Goal: Task Accomplishment & Management: Use online tool/utility

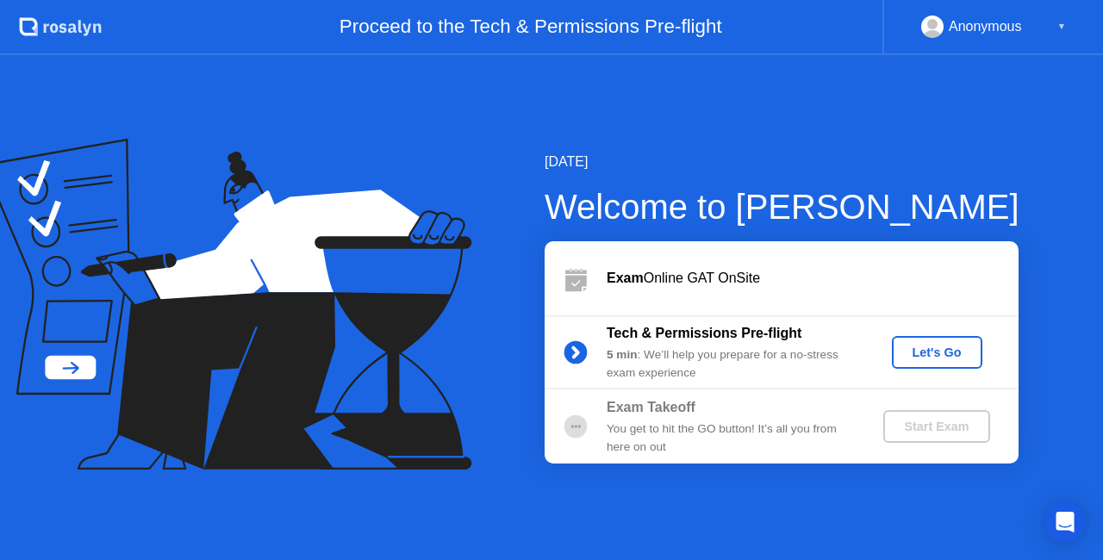
click at [926, 353] on div "Let's Go" at bounding box center [937, 353] width 77 height 14
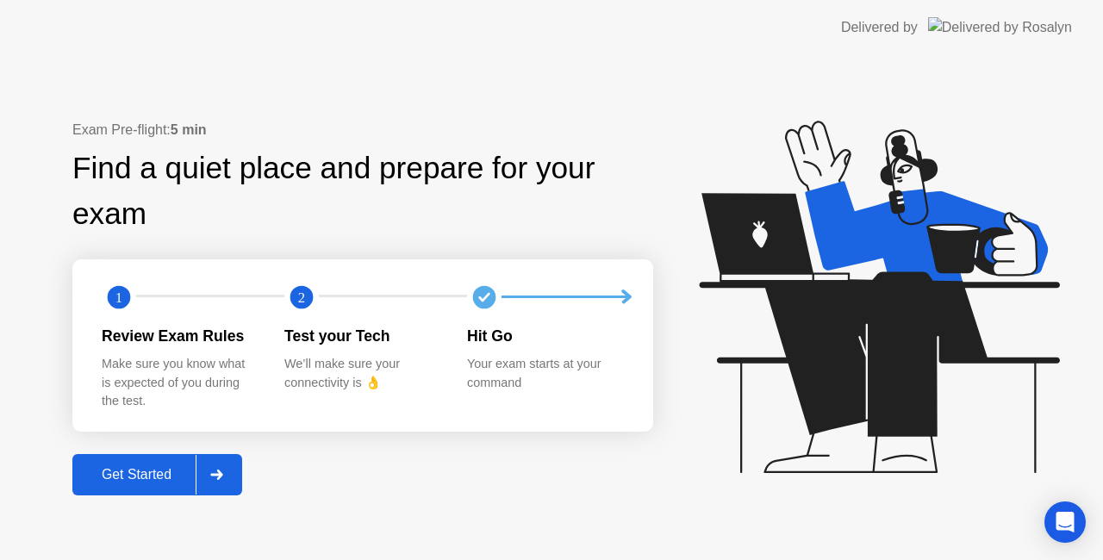
click at [167, 468] on div "Get Started" at bounding box center [137, 475] width 118 height 16
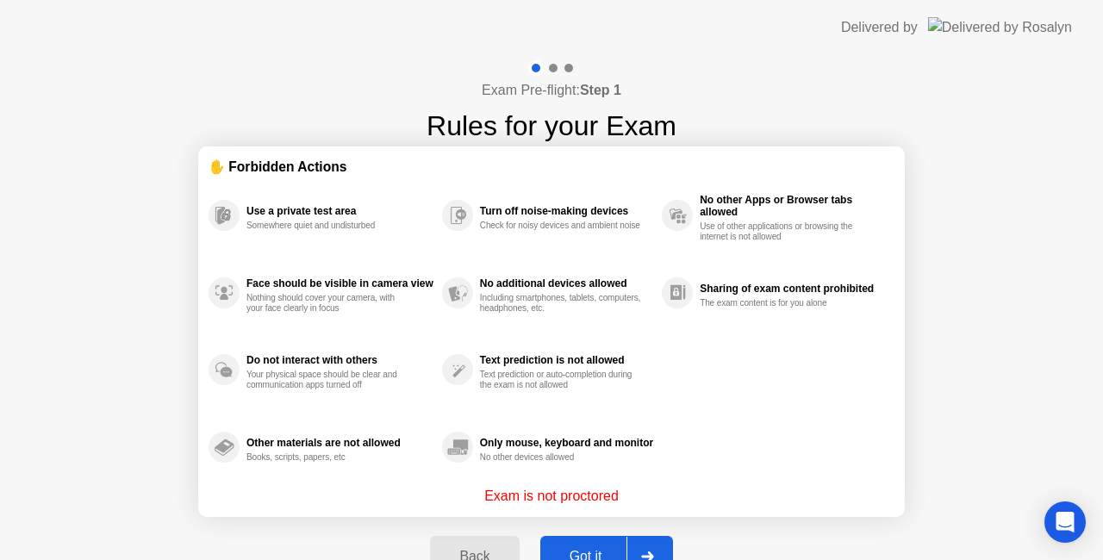
click at [572, 549] on div "Got it" at bounding box center [586, 557] width 81 height 16
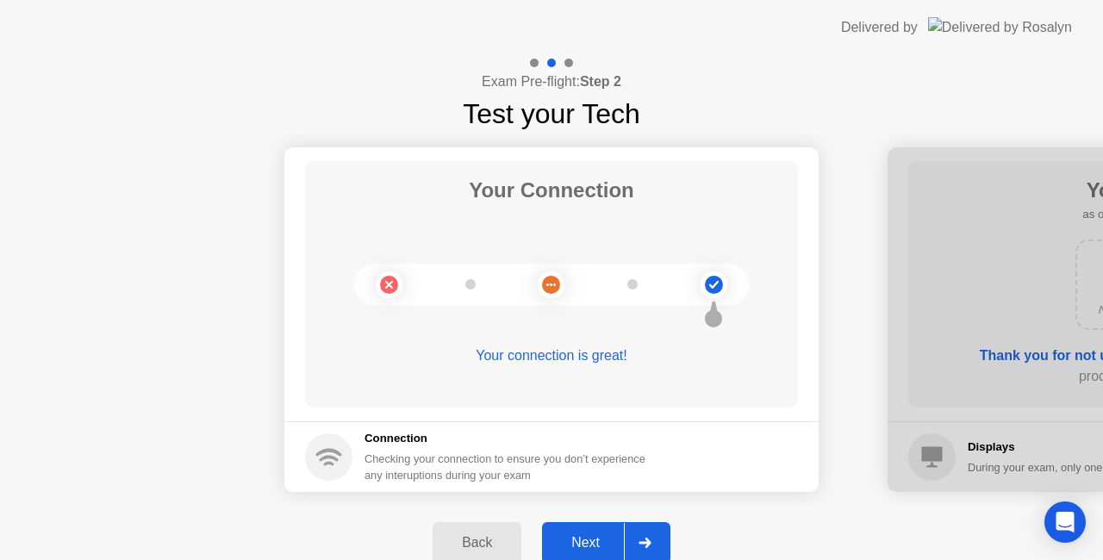
click at [595, 543] on div "Next" at bounding box center [585, 543] width 77 height 16
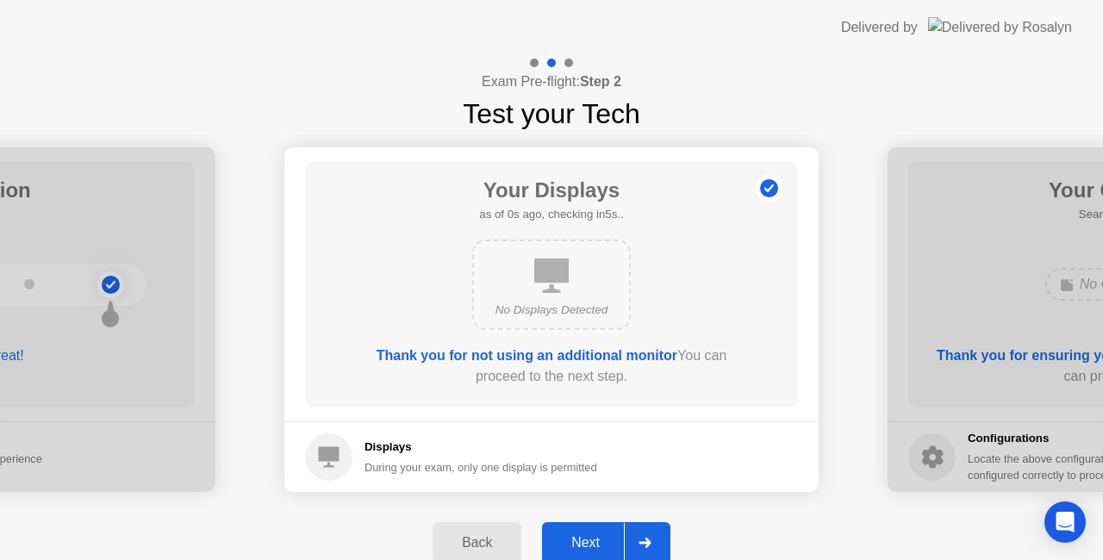
click at [595, 543] on div "Next" at bounding box center [585, 543] width 77 height 16
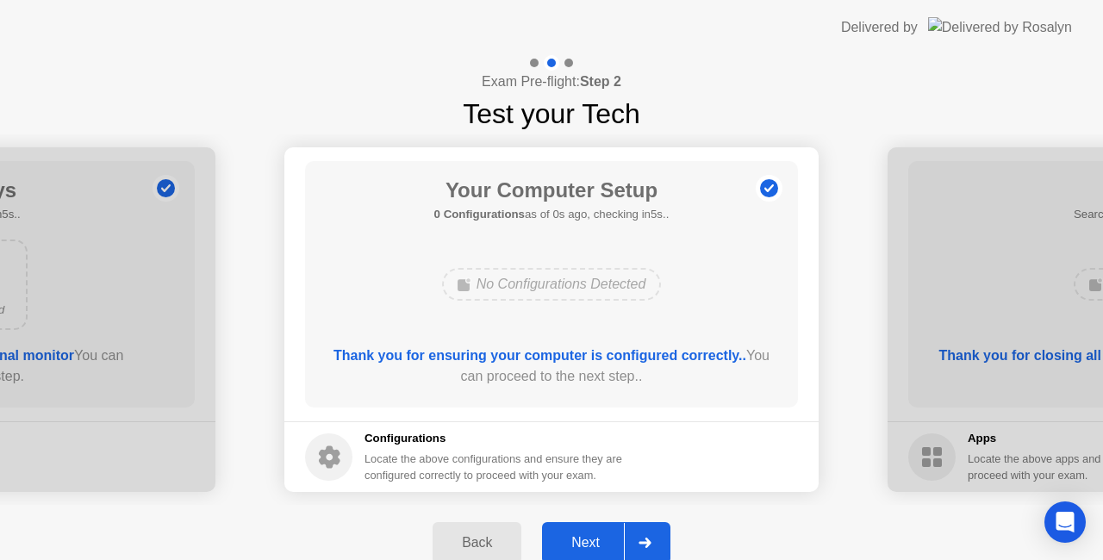
click at [595, 543] on div "Next" at bounding box center [585, 543] width 77 height 16
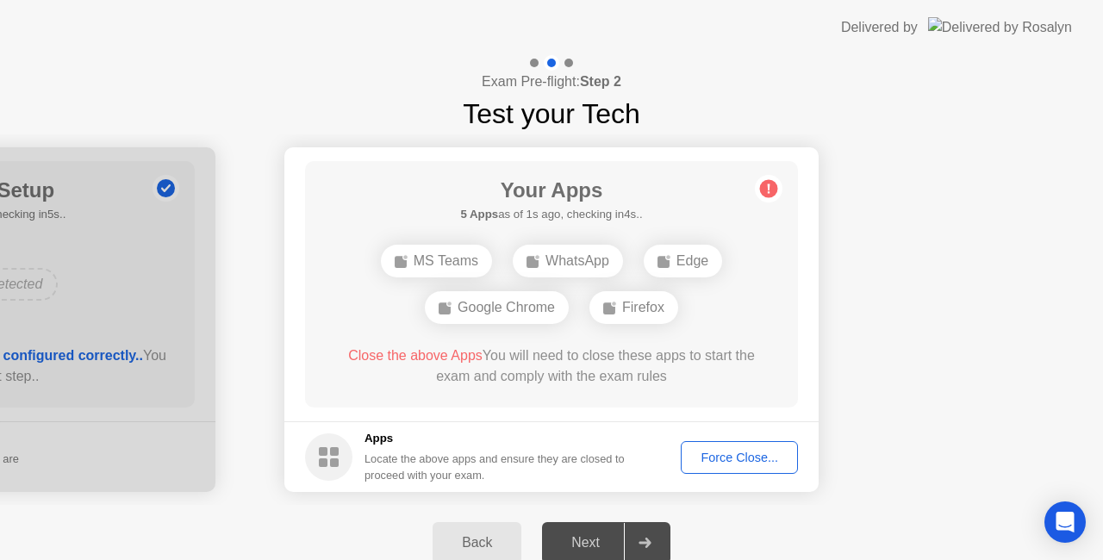
click at [733, 460] on div "Force Close..." at bounding box center [739, 458] width 105 height 14
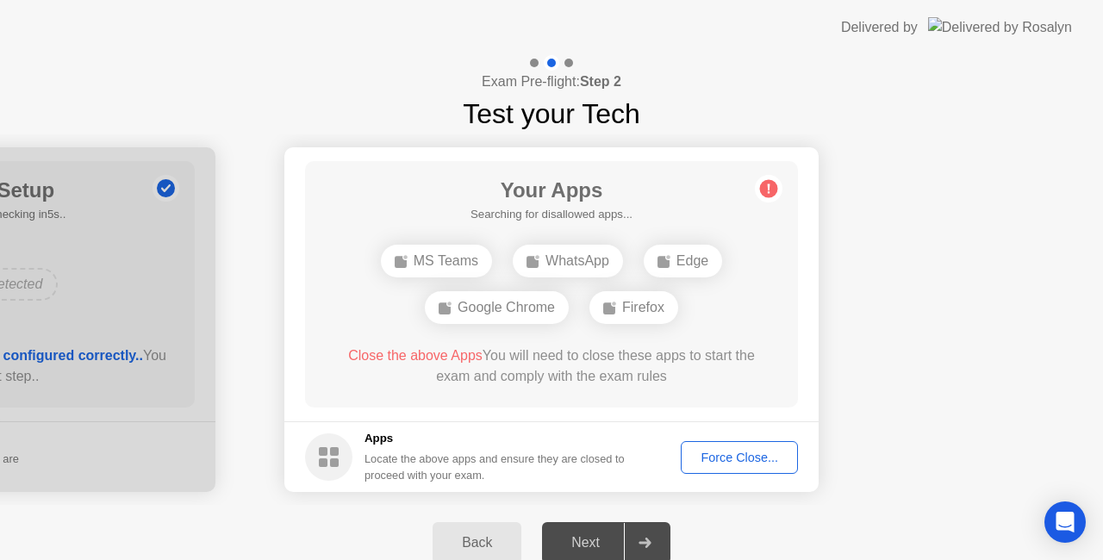
click at [729, 467] on button "Force Close..." at bounding box center [739, 457] width 117 height 33
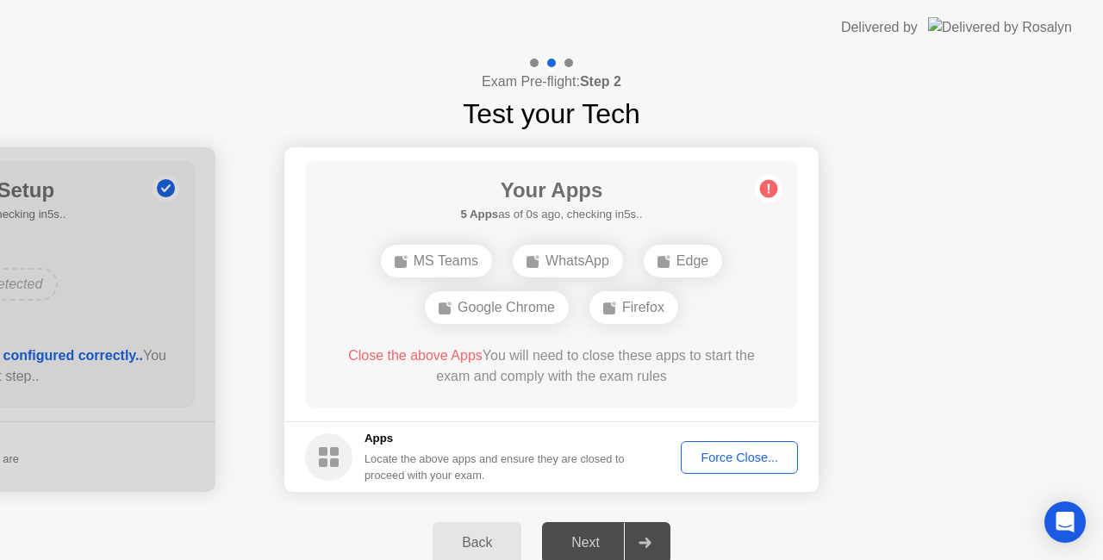
click at [716, 462] on div "Force Close..." at bounding box center [739, 458] width 105 height 14
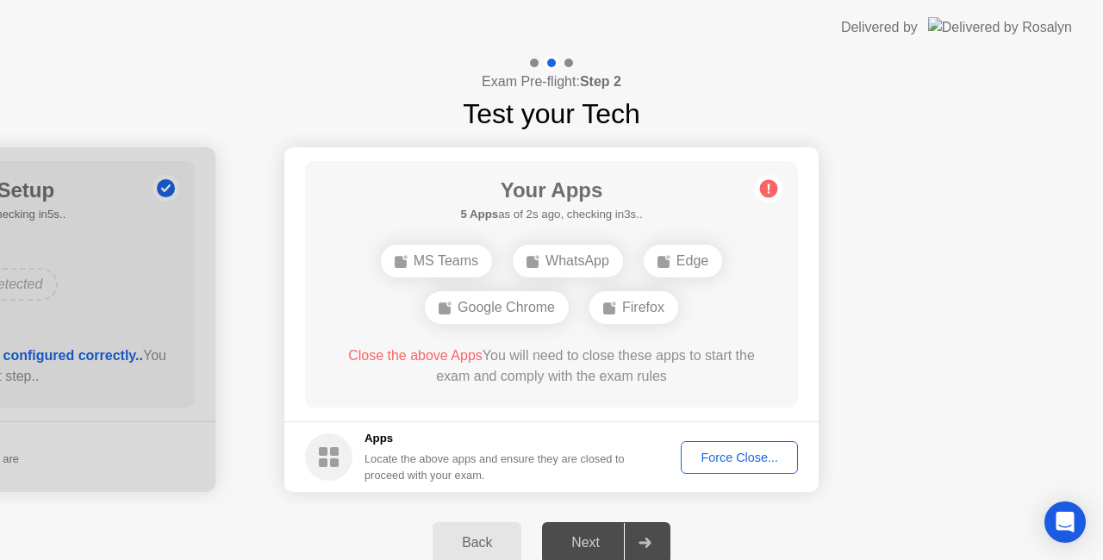
click at [717, 469] on button "Force Close..." at bounding box center [739, 457] width 117 height 33
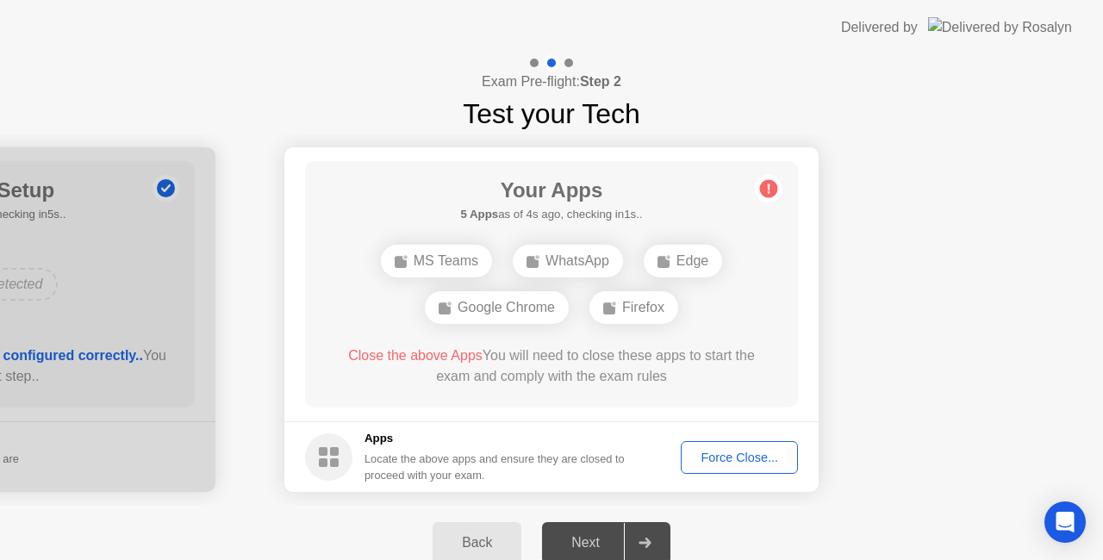
click at [720, 459] on div "Force Close..." at bounding box center [739, 458] width 105 height 14
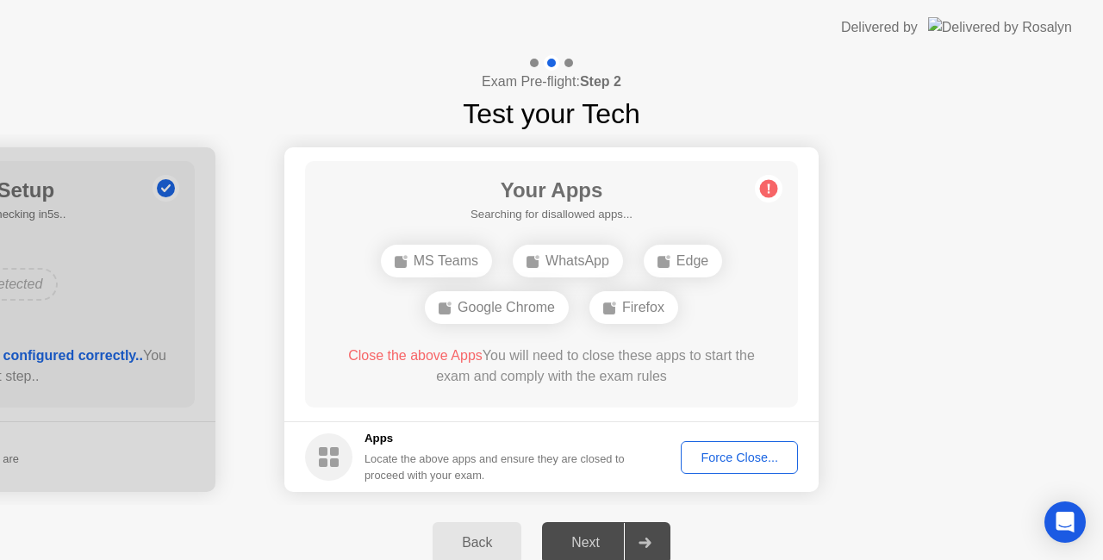
click at [718, 454] on div "Force Close..." at bounding box center [739, 458] width 105 height 14
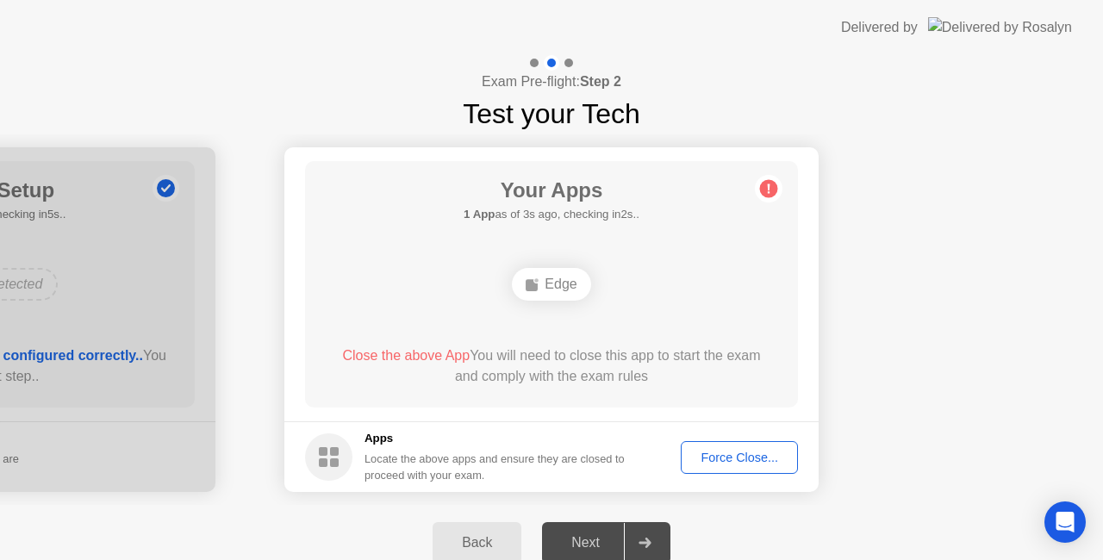
click at [714, 459] on div "Force Close..." at bounding box center [739, 458] width 105 height 14
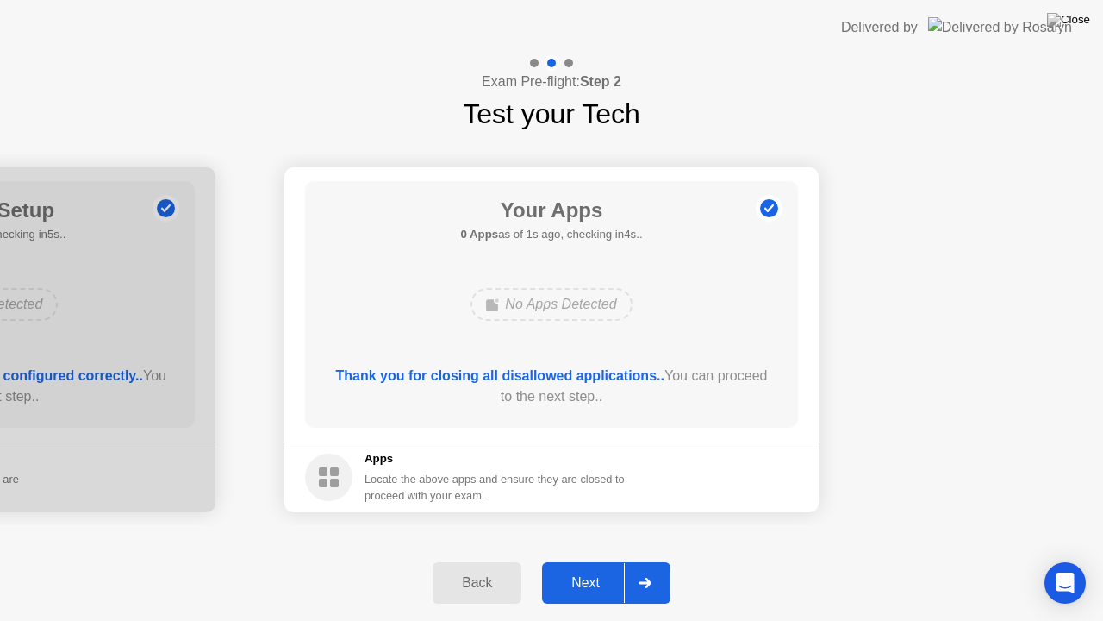
click at [573, 560] on div "Next" at bounding box center [585, 583] width 77 height 16
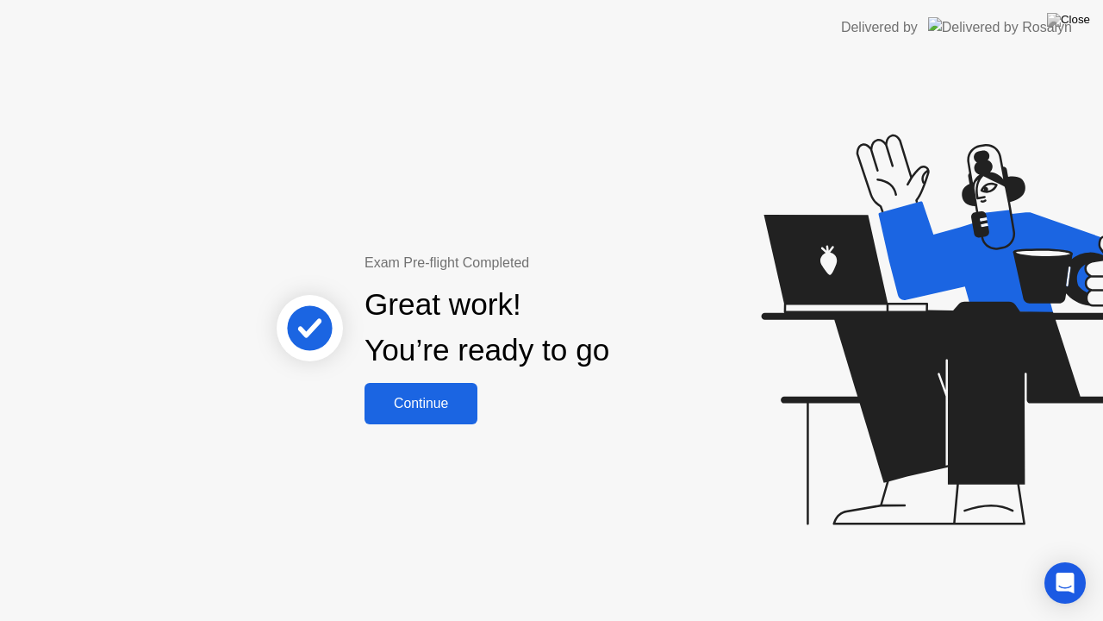
click at [406, 405] on div "Continue" at bounding box center [421, 404] width 103 height 16
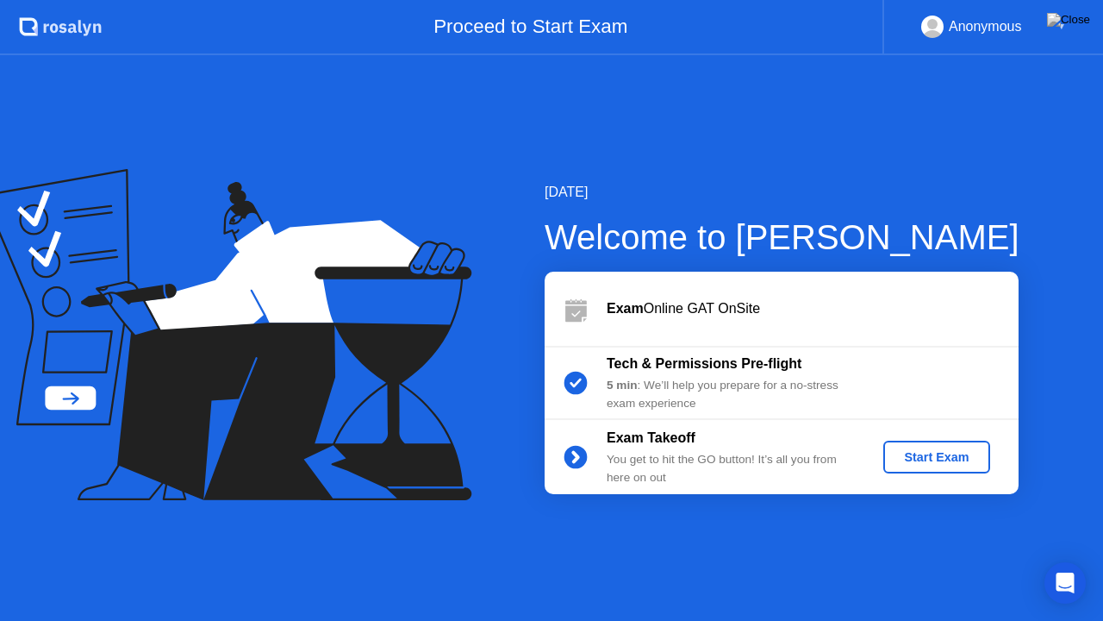
click at [914, 464] on div "Start Exam" at bounding box center [937, 457] width 92 height 14
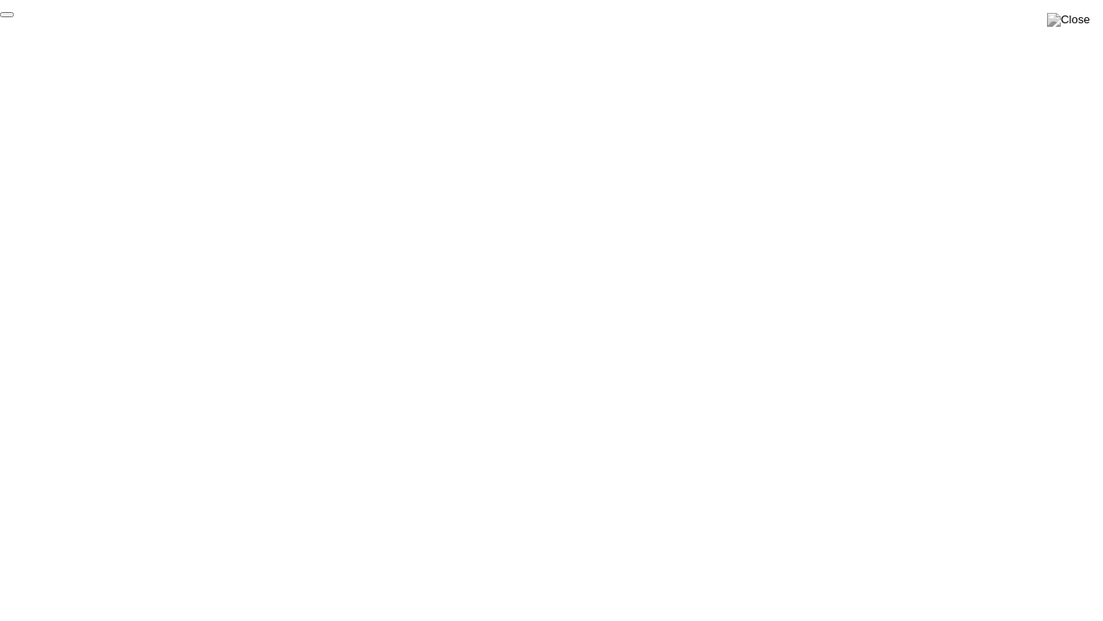
click div "End Proctoring Session"
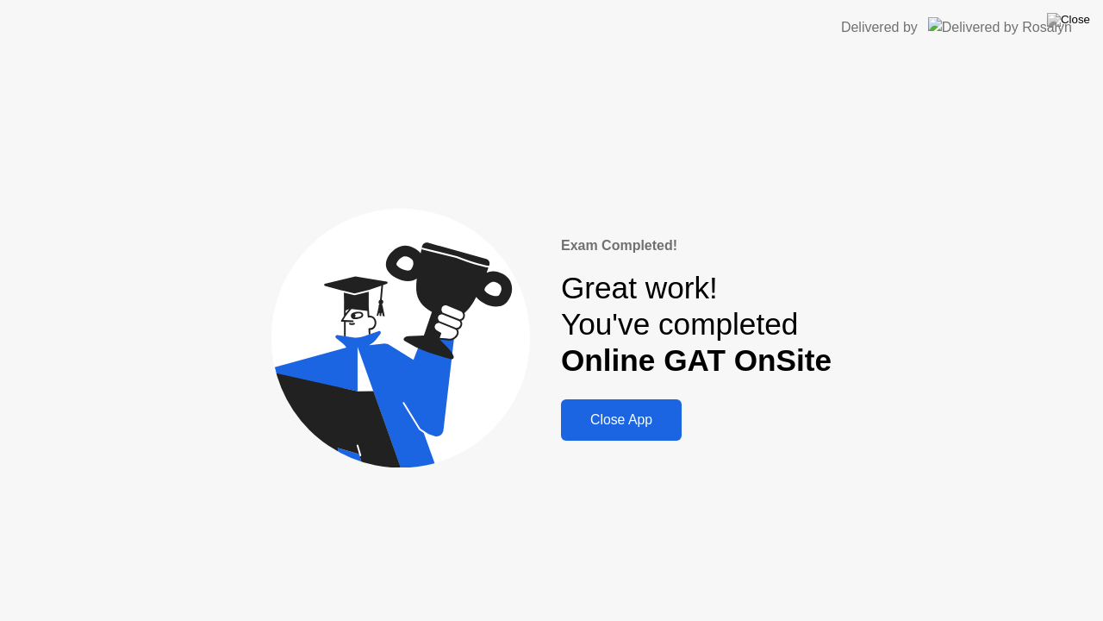
click at [620, 405] on button "Close App" at bounding box center [621, 419] width 121 height 41
